Goal: Find specific page/section: Find specific page/section

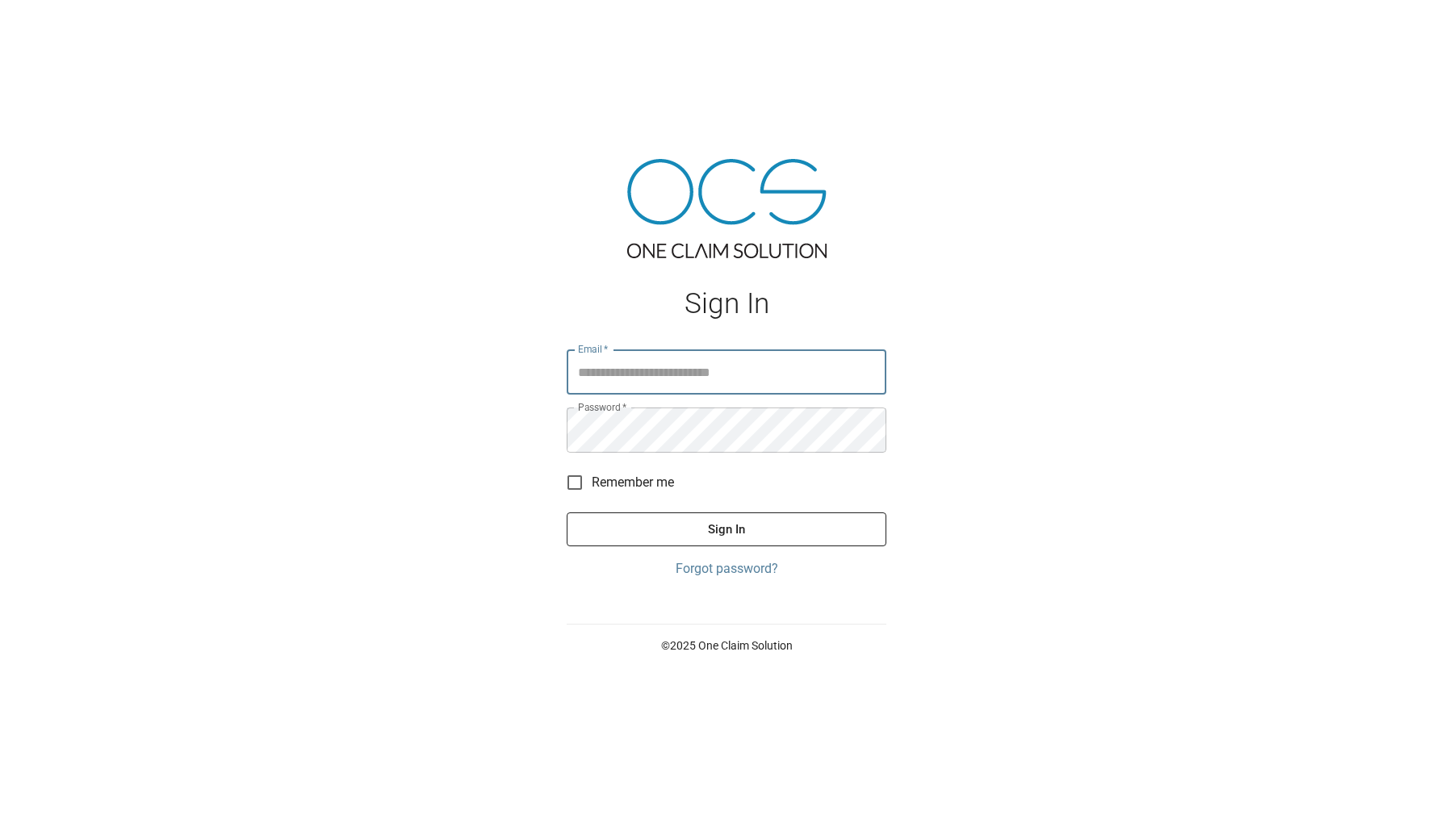
type input "**********"
click at [718, 527] on button "Sign In" at bounding box center [727, 530] width 320 height 34
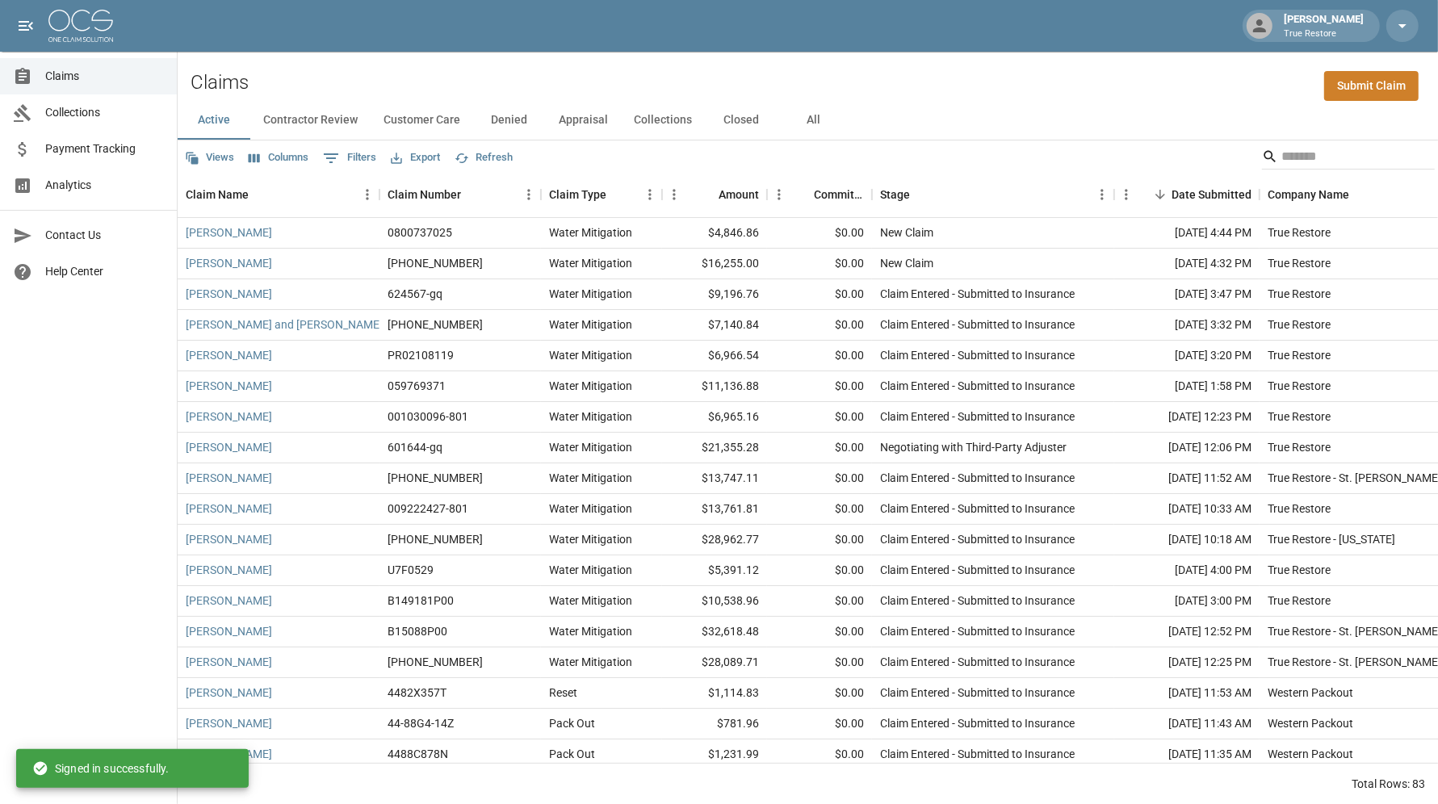
click at [68, 116] on span "Collections" at bounding box center [104, 112] width 119 height 17
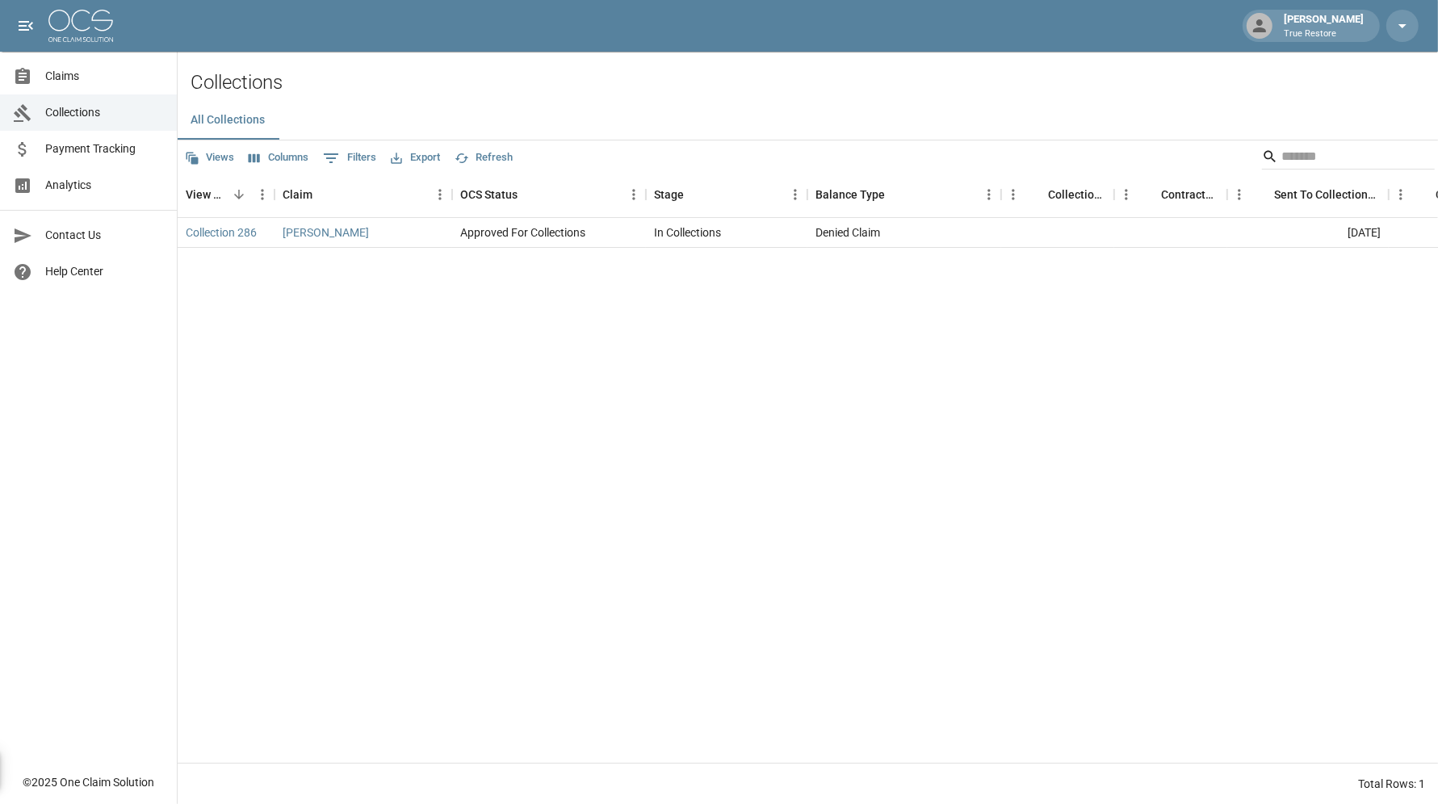
click at [57, 190] on span "Analytics" at bounding box center [104, 185] width 119 height 17
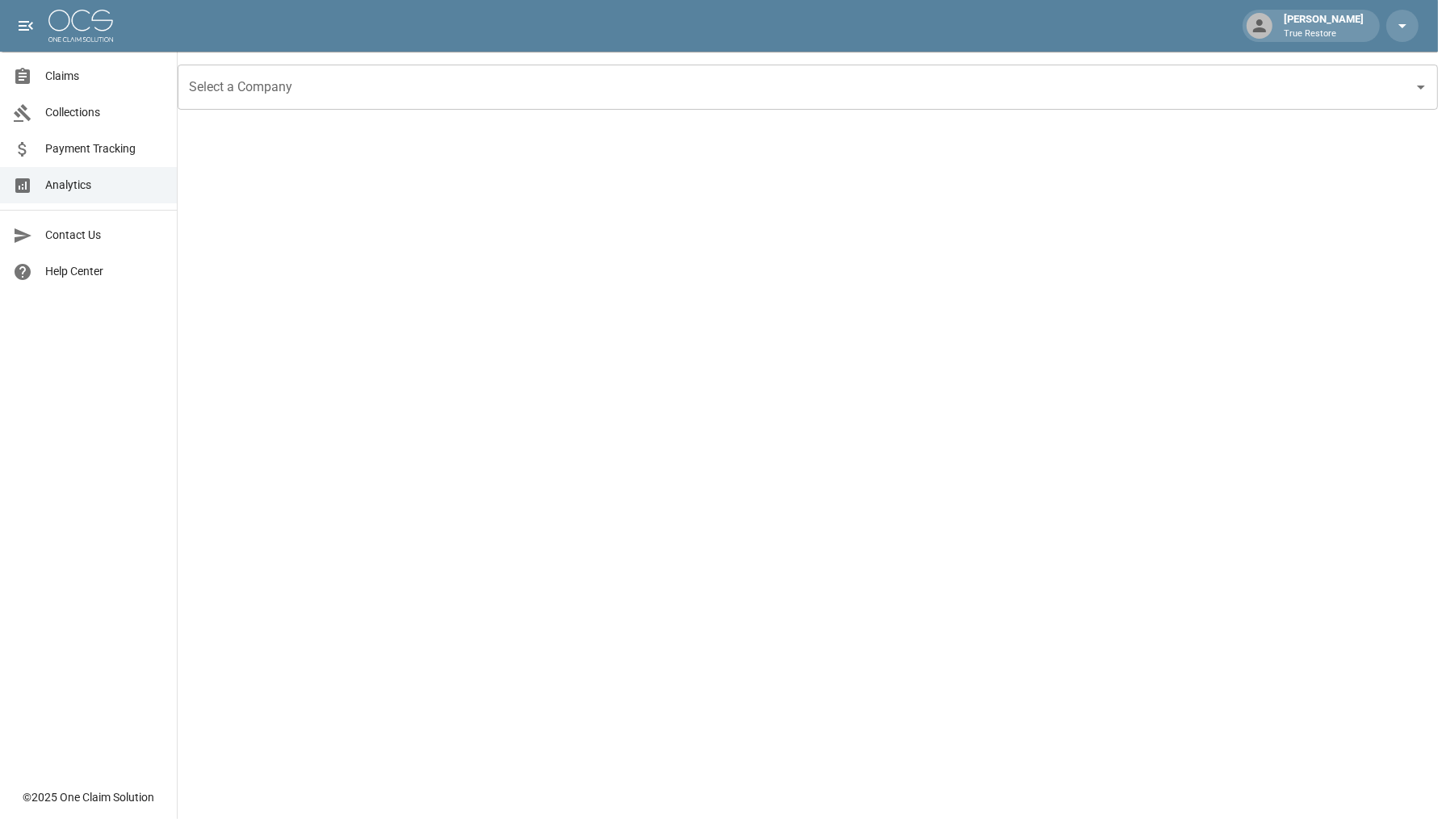
click at [898, 78] on input "Select a Company" at bounding box center [795, 87] width 1221 height 31
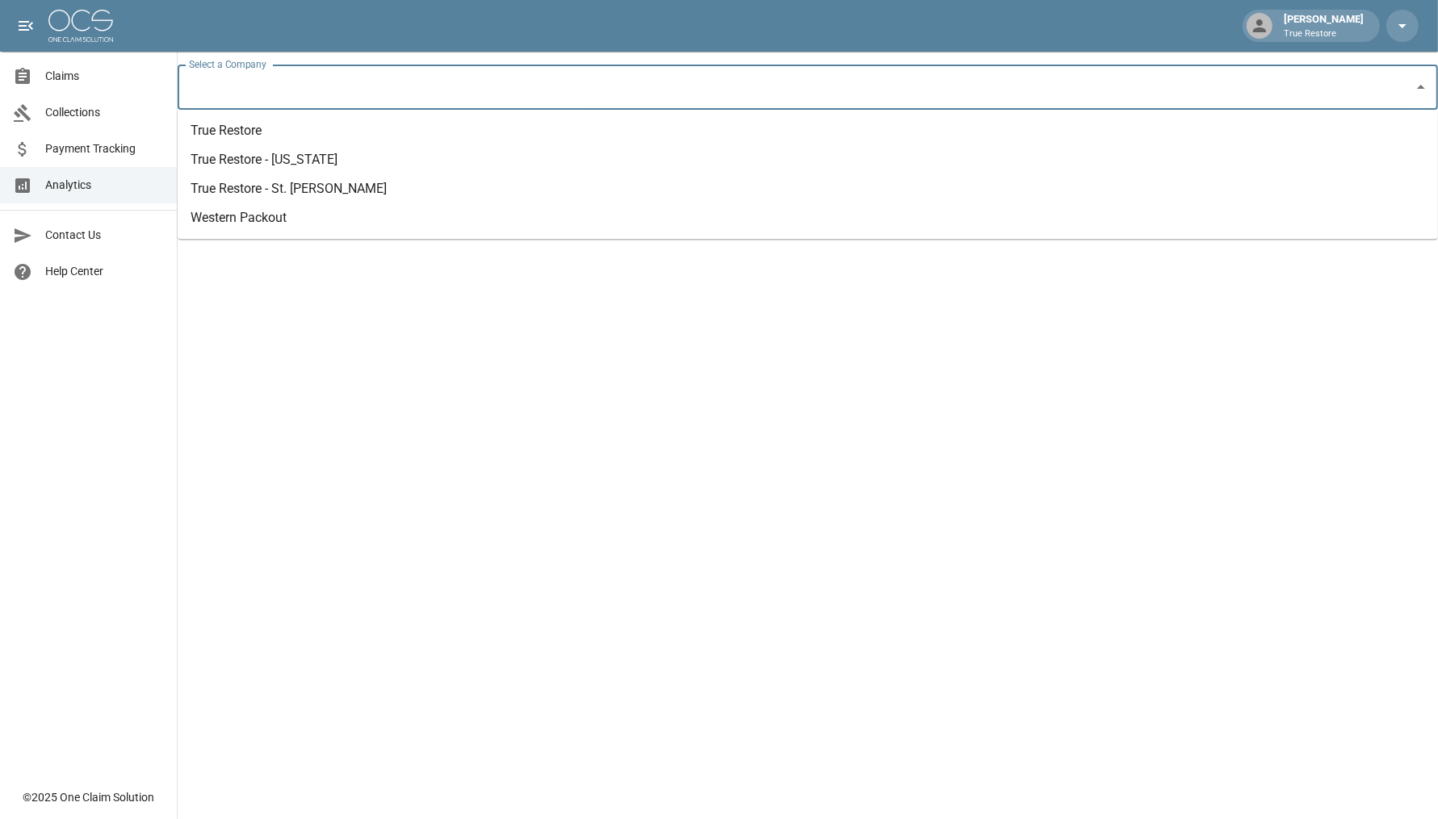
click at [354, 132] on li "True Restore" at bounding box center [808, 130] width 1260 height 29
